Goal: Information Seeking & Learning: Compare options

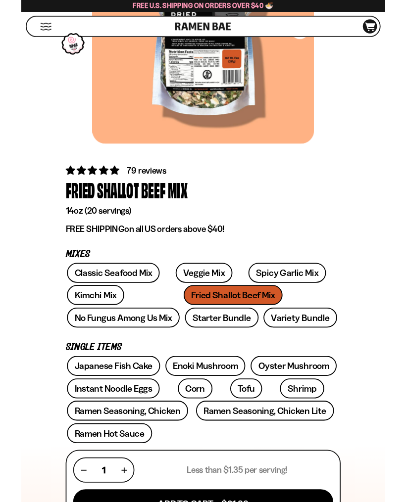
scroll to position [171, 0]
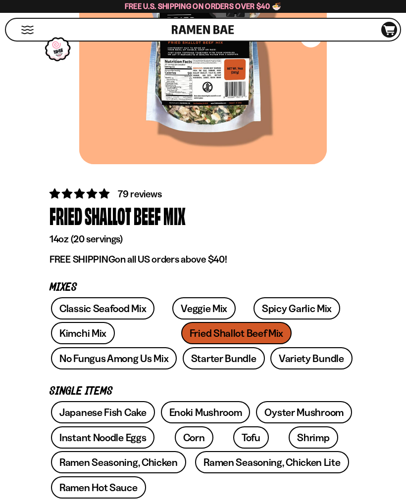
click at [177, 347] on link "No Fungus Among Us Mix" at bounding box center [114, 358] width 126 height 22
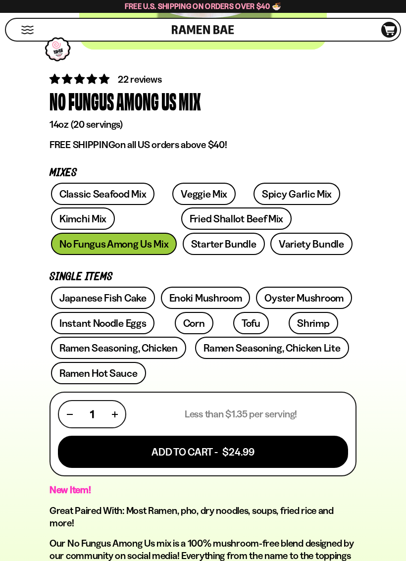
scroll to position [305, 0]
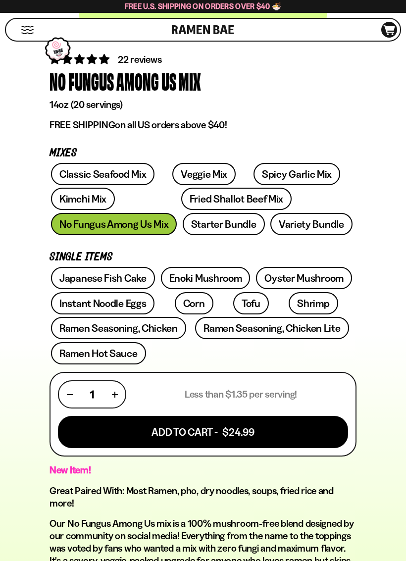
click at [323, 362] on div "Japanese Fish Cake Enoki Mushroom Oyster Mushroom Instant Noodle Eggs Corn" at bounding box center [202, 317] width 307 height 100
click at [270, 225] on link "Variety Bundle" at bounding box center [311, 224] width 82 height 22
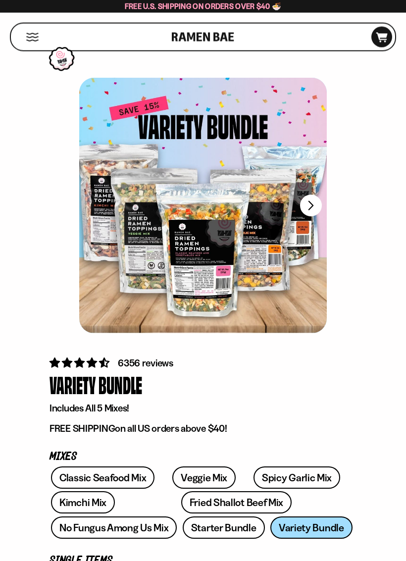
scroll to position [2, 0]
click at [116, 474] on link "Classic Seafood Mix" at bounding box center [102, 477] width 103 height 22
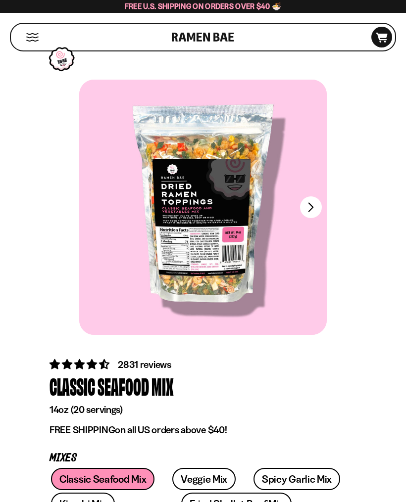
click at [315, 207] on button "FADCB6FD-DFAB-4417-9F21-029242090B77" at bounding box center [311, 207] width 22 height 22
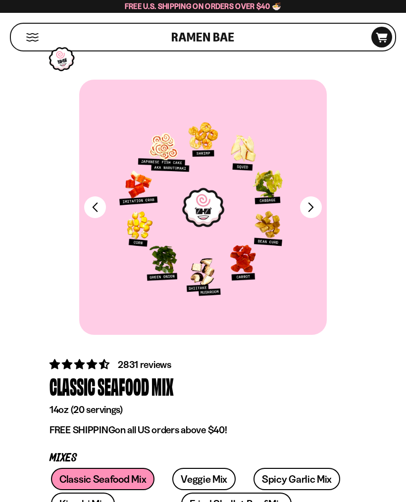
click at [316, 201] on button "FADCB6FD-DFAB-4417-9F21-029242090B77" at bounding box center [311, 207] width 22 height 22
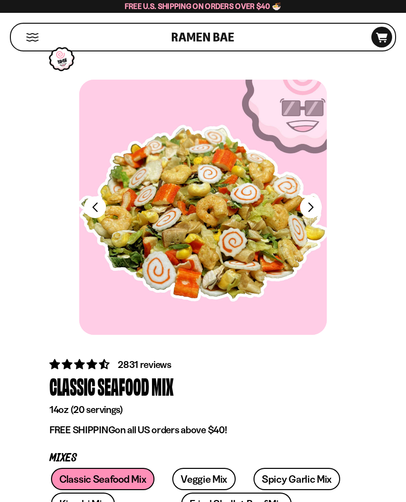
click at [326, 205] on div at bounding box center [202, 207] width 247 height 255
click at [313, 207] on button "FADCB6FD-DFAB-4417-9F21-029242090B77" at bounding box center [311, 207] width 22 height 22
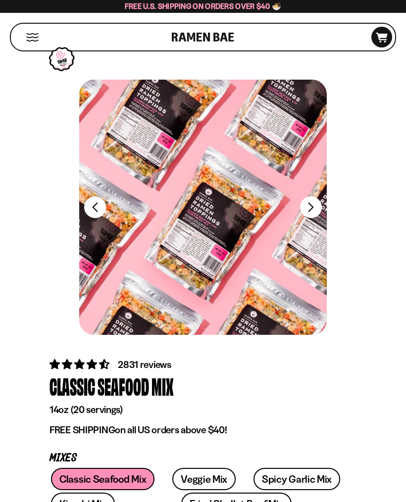
click at [309, 208] on button "FADCB6FD-DFAB-4417-9F21-029242090B77" at bounding box center [311, 207] width 22 height 22
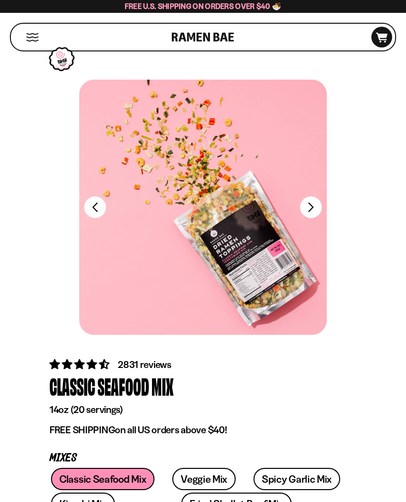
click at [310, 208] on button "FADCB6FD-DFAB-4417-9F21-029242090B77" at bounding box center [311, 207] width 22 height 22
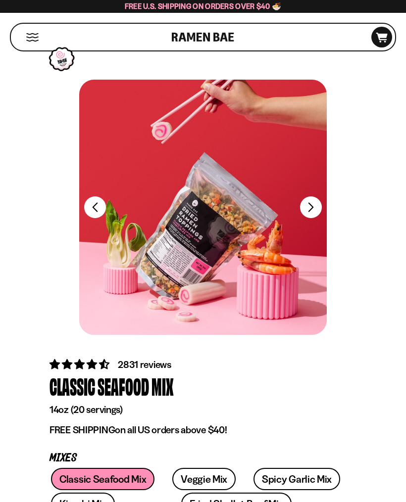
click at [313, 208] on button "FADCB6FD-DFAB-4417-9F21-029242090B77" at bounding box center [311, 207] width 22 height 22
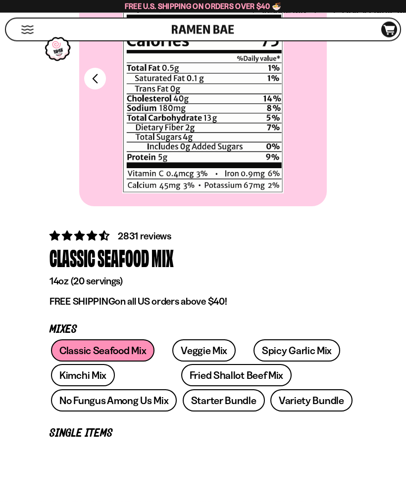
scroll to position [129, 0]
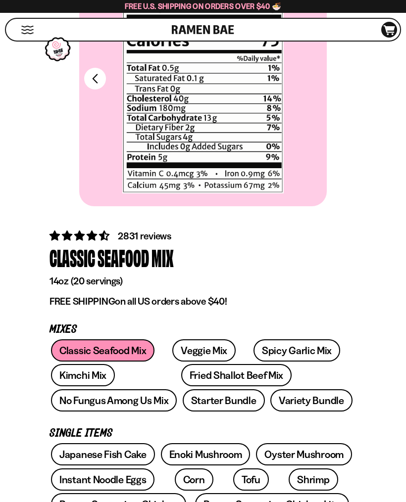
click at [181, 377] on link "Fried Shallot Beef Mix" at bounding box center [236, 375] width 110 height 22
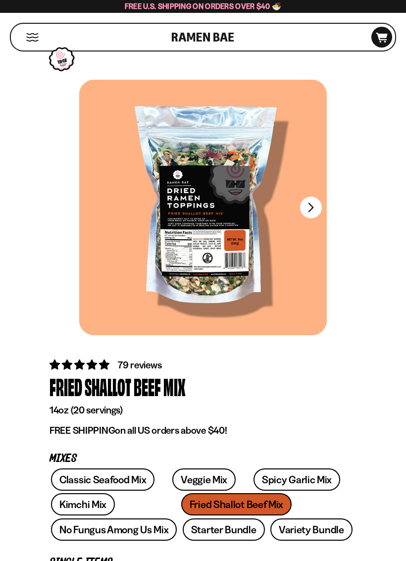
click at [325, 205] on div at bounding box center [202, 207] width 247 height 255
click at [313, 209] on button "FADCB6FD-DFAB-4417-9F21-029242090B77" at bounding box center [311, 207] width 22 height 22
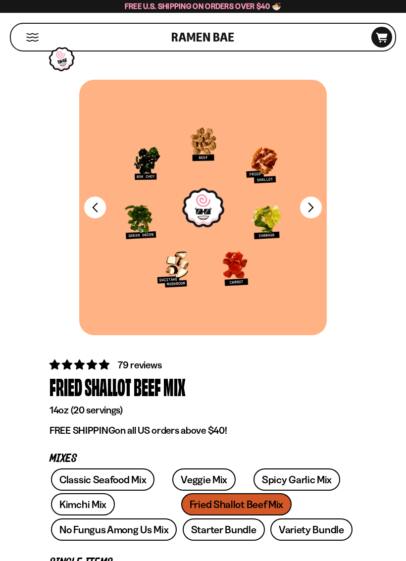
click at [309, 206] on button "FADCB6FD-DFAB-4417-9F21-029242090B77" at bounding box center [311, 207] width 22 height 22
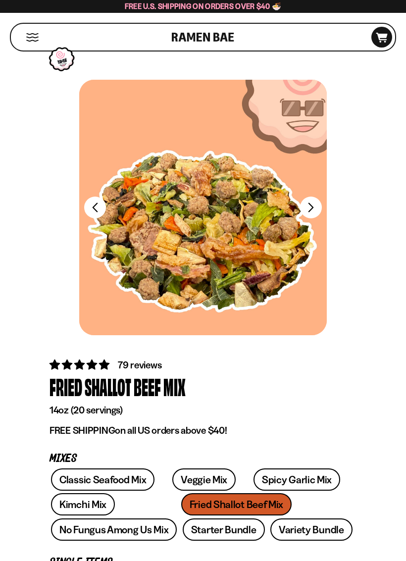
click at [318, 207] on button "FADCB6FD-DFAB-4417-9F21-029242090B77" at bounding box center [311, 207] width 22 height 22
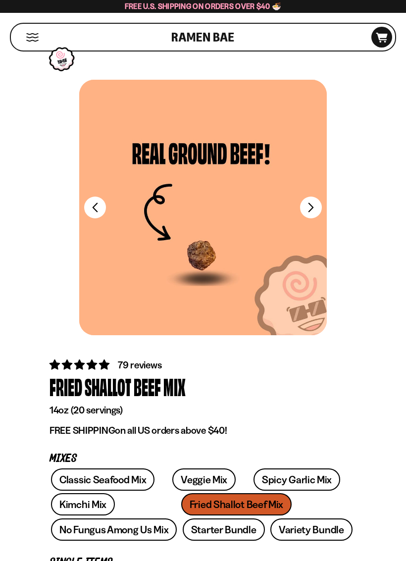
click at [313, 210] on button "FADCB6FD-DFAB-4417-9F21-029242090B77" at bounding box center [311, 207] width 22 height 22
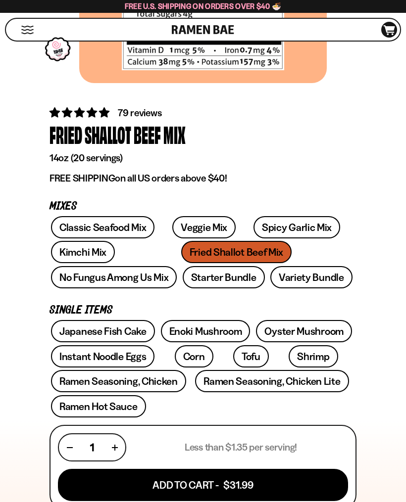
scroll to position [251, 0]
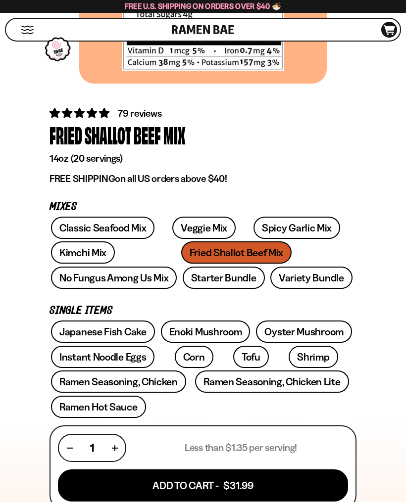
click at [267, 220] on link "Spicy Garlic Mix" at bounding box center [296, 228] width 87 height 22
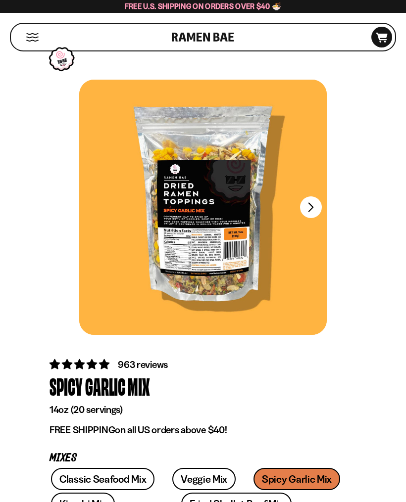
click at [314, 207] on button "FADCB6FD-DFAB-4417-9F21-029242090B77" at bounding box center [311, 207] width 22 height 22
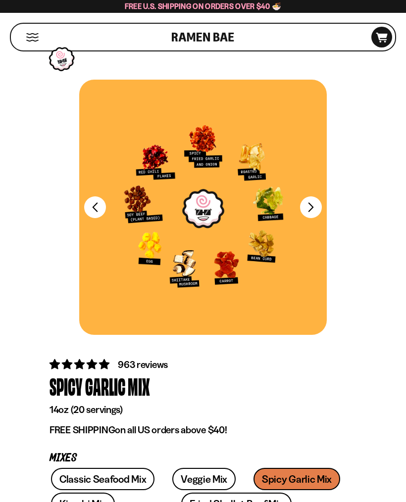
click at [315, 210] on button "FADCB6FD-DFAB-4417-9F21-029242090B77" at bounding box center [311, 207] width 22 height 22
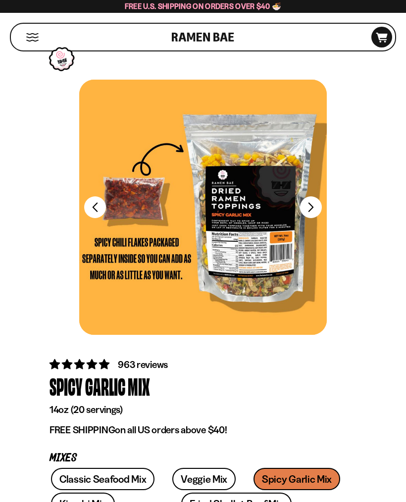
click at [316, 210] on button "FADCB6FD-DFAB-4417-9F21-029242090B77" at bounding box center [311, 207] width 22 height 22
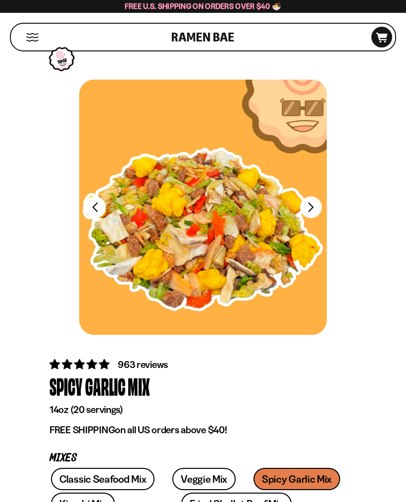
click at [319, 206] on button "FADCB6FD-DFAB-4417-9F21-029242090B77" at bounding box center [311, 207] width 22 height 22
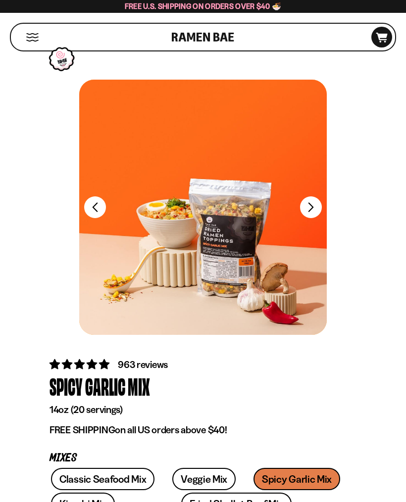
click at [314, 207] on button "FADCB6FD-DFAB-4417-9F21-029242090B77" at bounding box center [311, 207] width 22 height 22
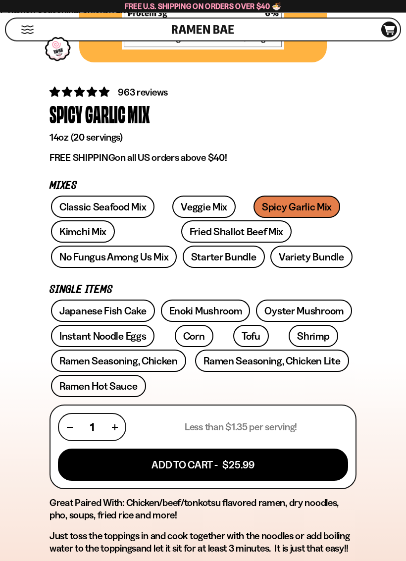
scroll to position [277, 0]
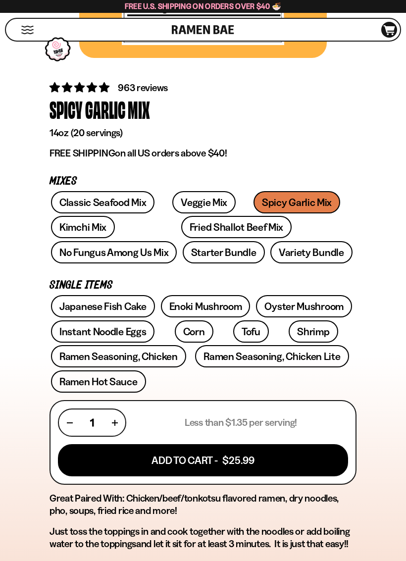
click at [238, 359] on link "Ramen Seasoning, Chicken Lite" at bounding box center [271, 356] width 153 height 22
